Goal: Transaction & Acquisition: Purchase product/service

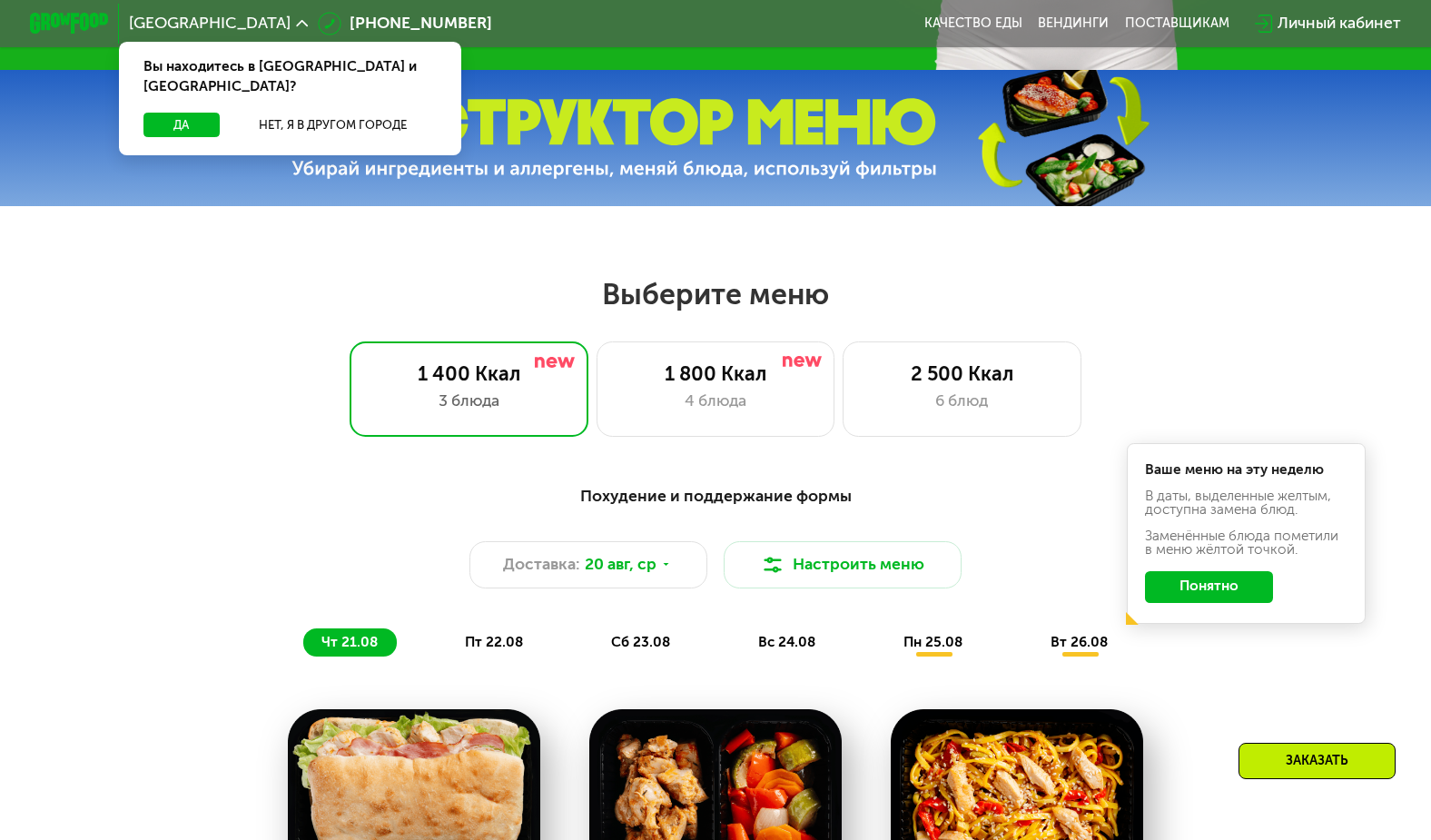
scroll to position [610, 0]
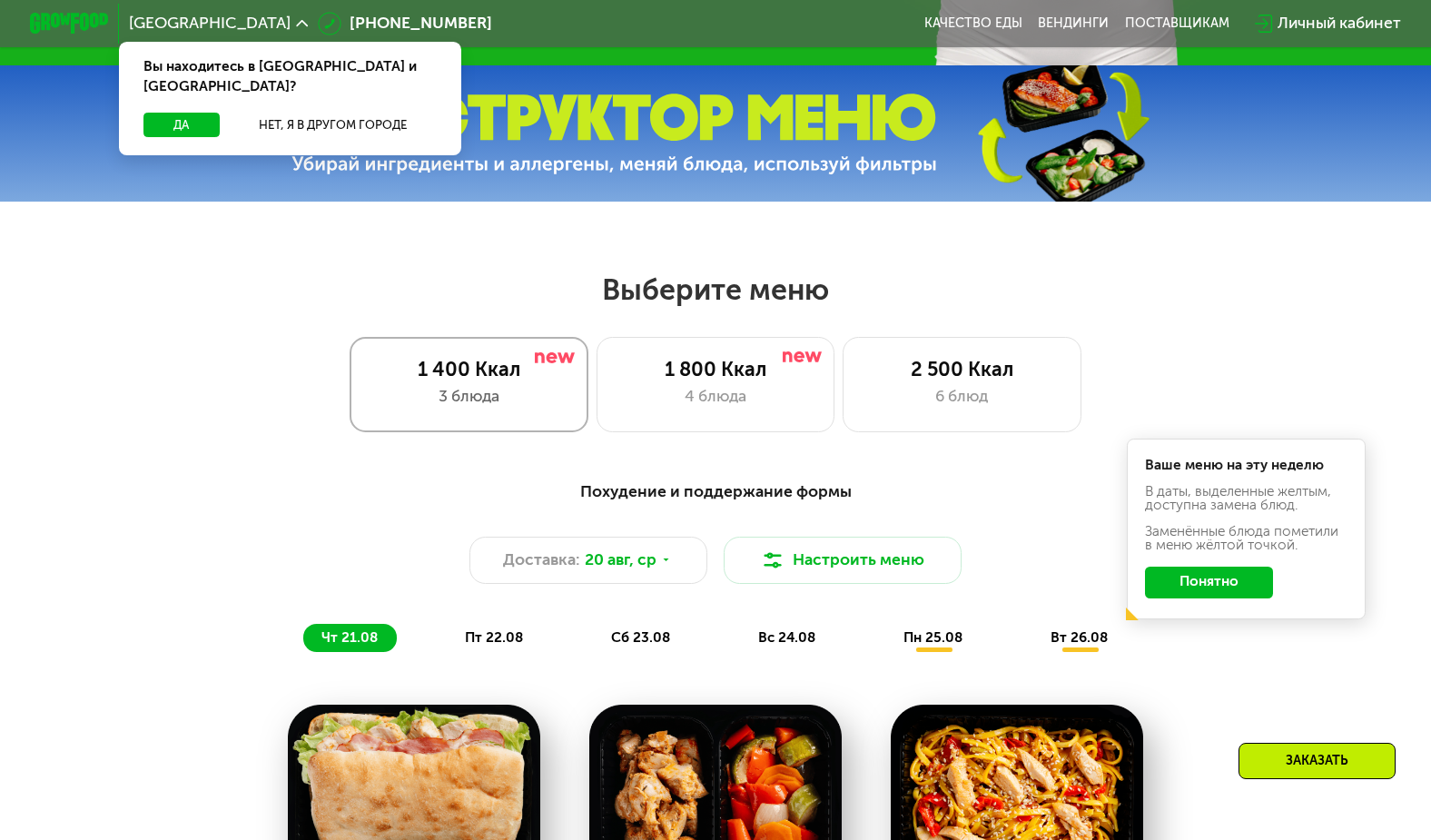
click at [499, 399] on div "3 блюда" at bounding box center [468, 396] width 197 height 23
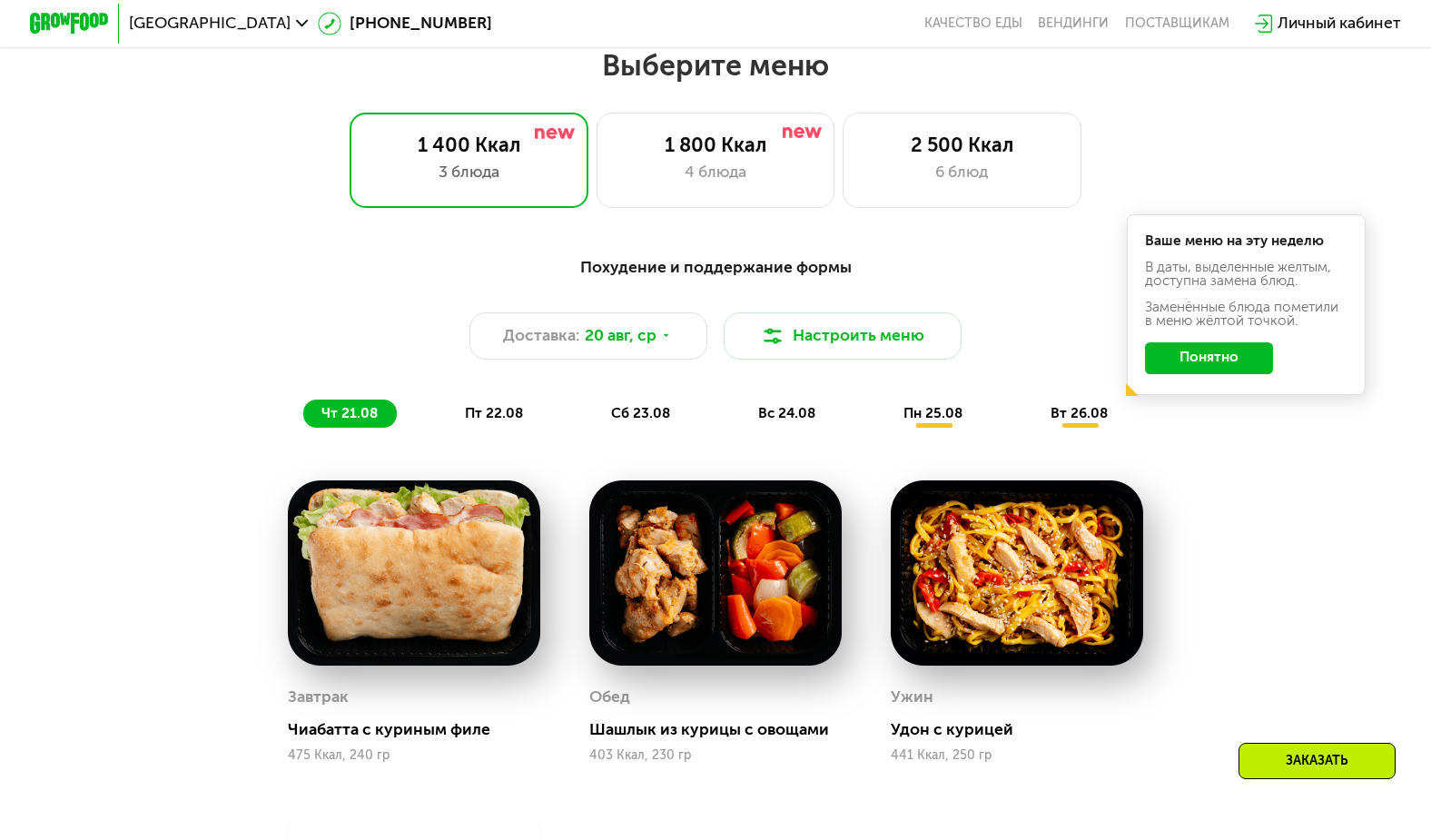
scroll to position [848, 0]
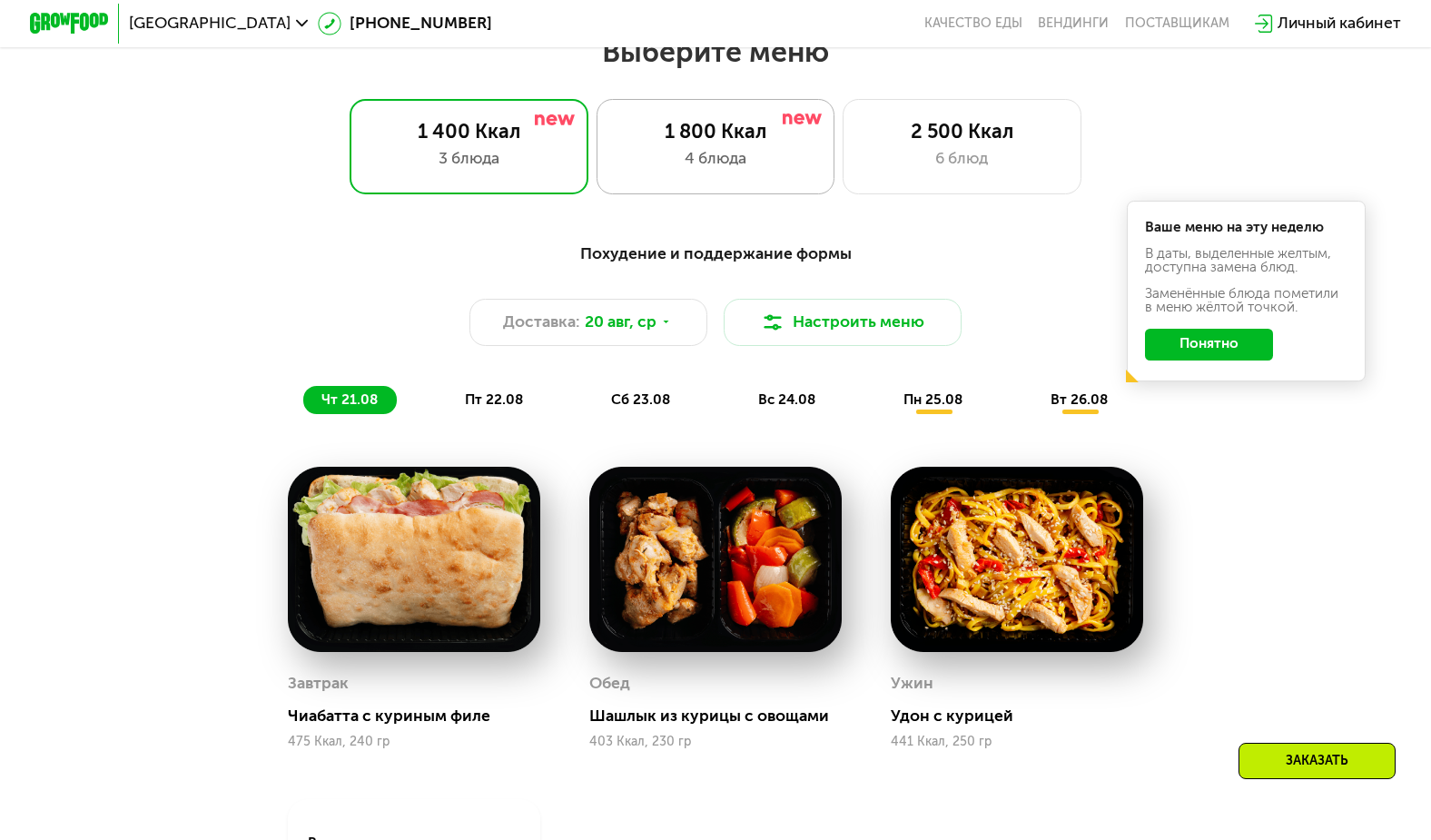
click at [736, 152] on div "4 блюда" at bounding box center [715, 158] width 197 height 23
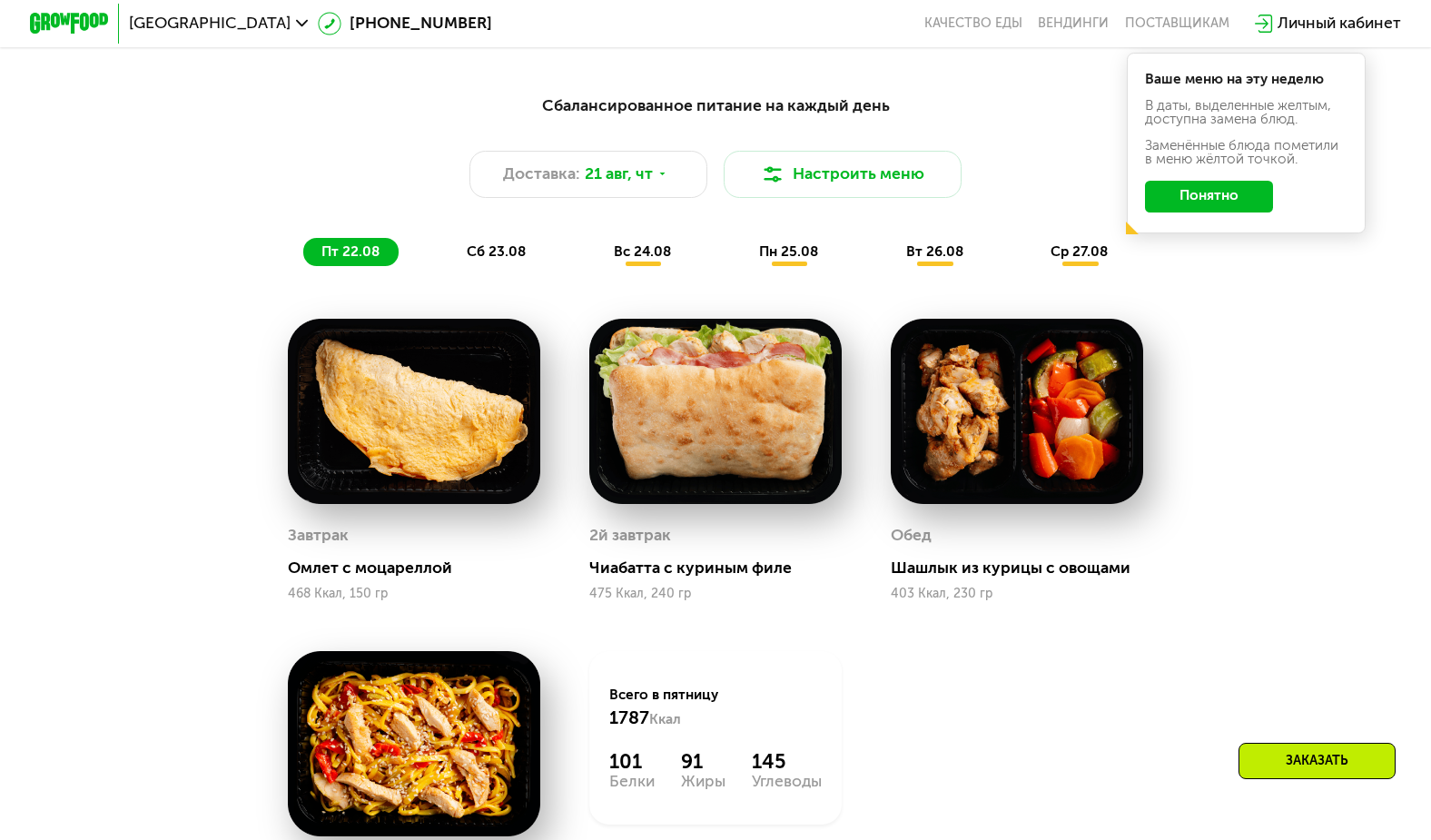
scroll to position [1014, 0]
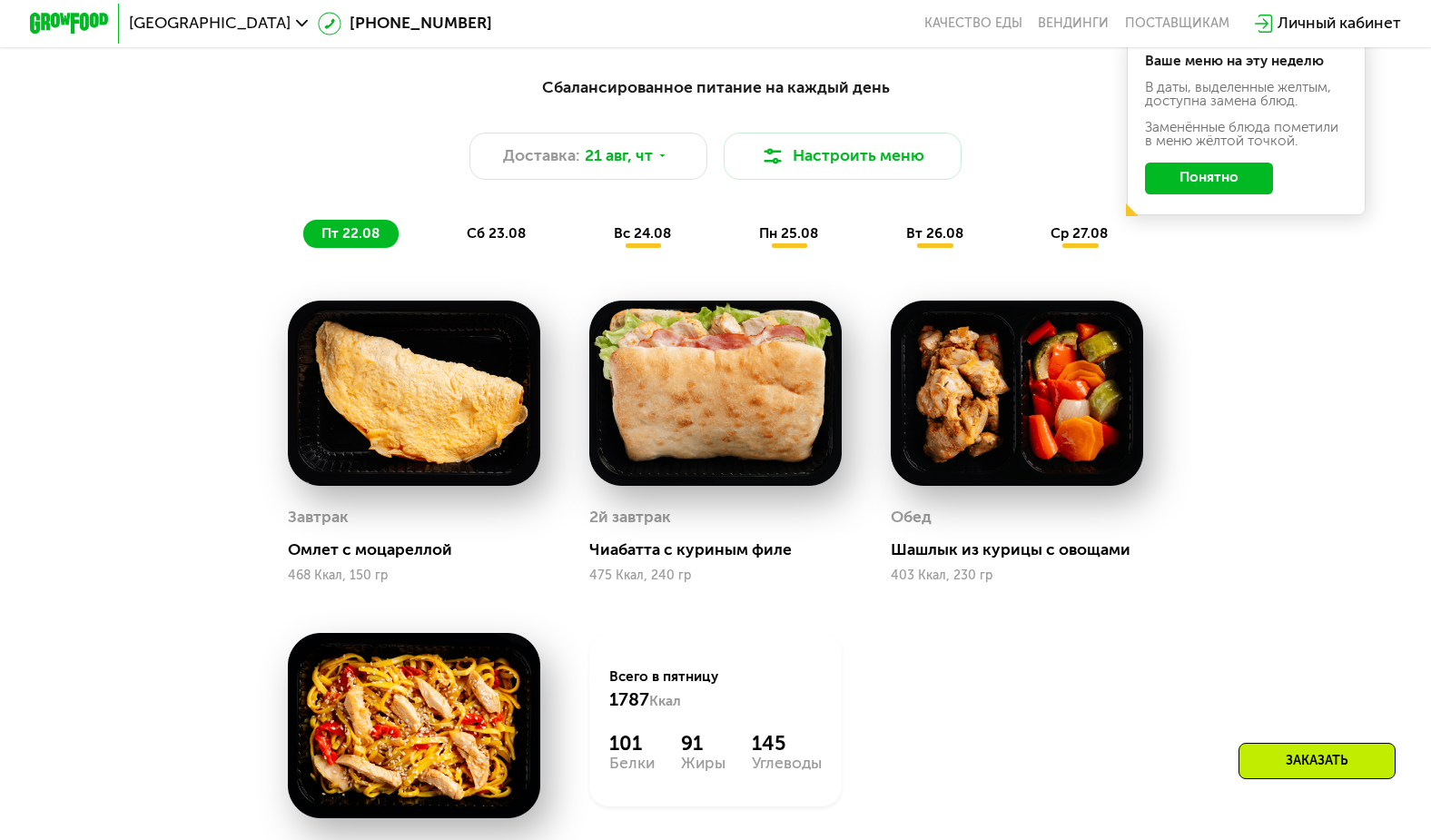
click at [802, 227] on span "пн 25.08" at bounding box center [788, 234] width 59 height 17
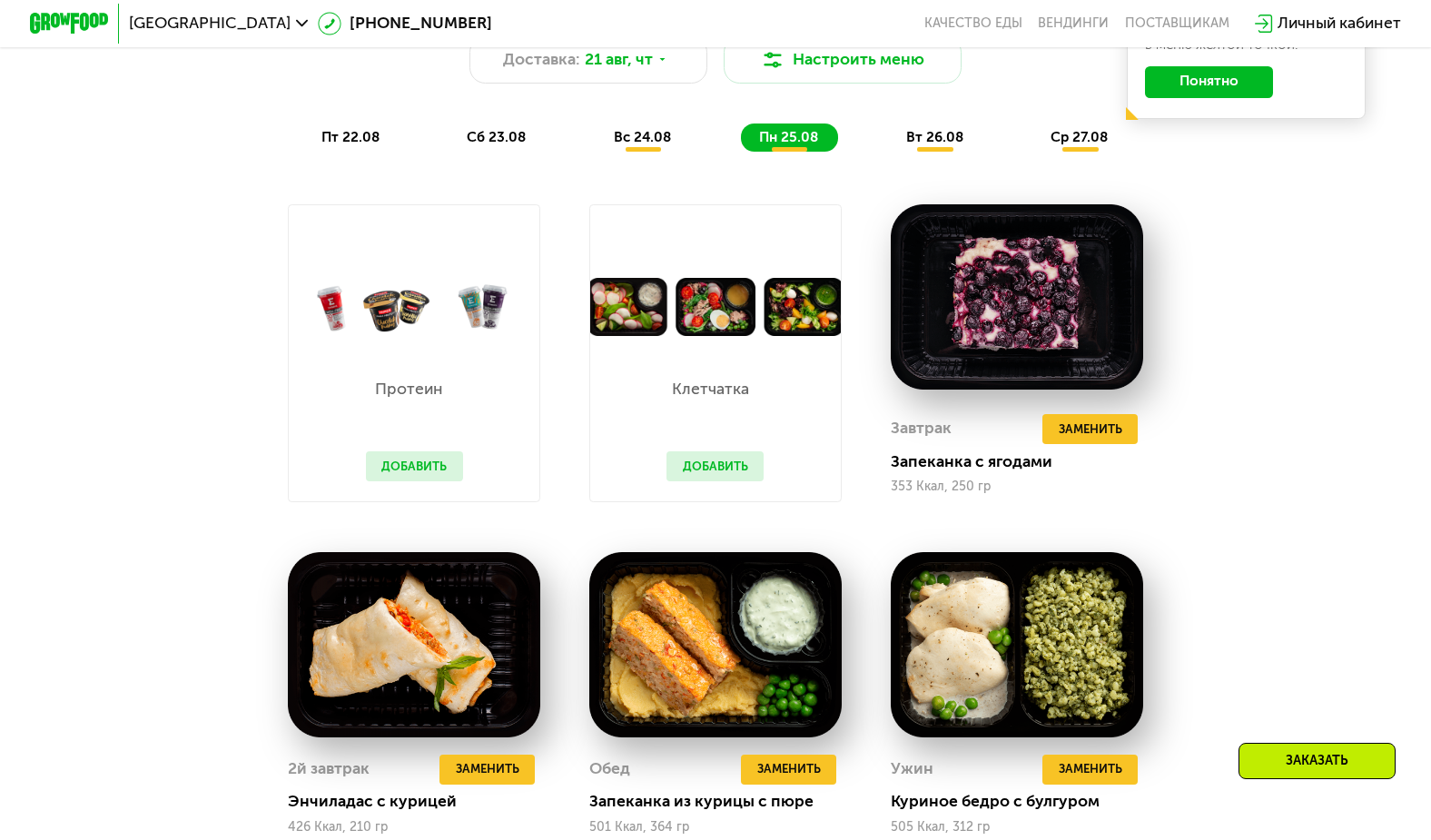
scroll to position [1109, 0]
